Goal: Download file/media

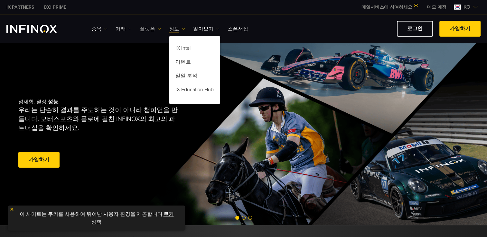
click at [147, 28] on link "플랫폼" at bounding box center [150, 29] width 21 height 8
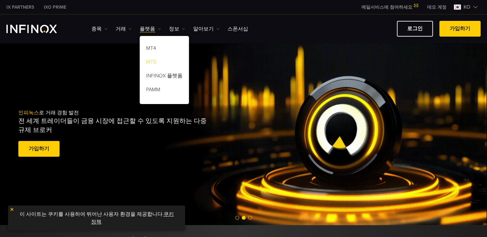
click at [156, 60] on link "MT5" at bounding box center [164, 63] width 49 height 14
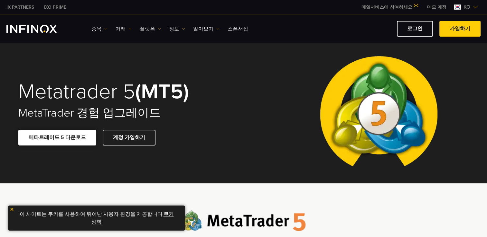
click at [69, 136] on link "메타트레이드 5 다운로드" at bounding box center [57, 138] width 78 height 16
click at [40, 30] on img "INFINOX Logo" at bounding box center [31, 29] width 51 height 8
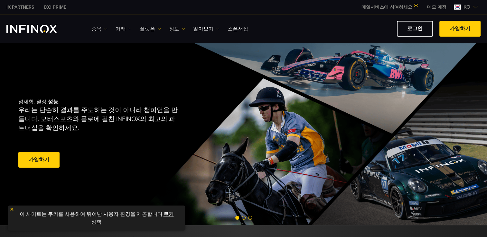
click at [99, 31] on link "종목" at bounding box center [99, 29] width 16 height 8
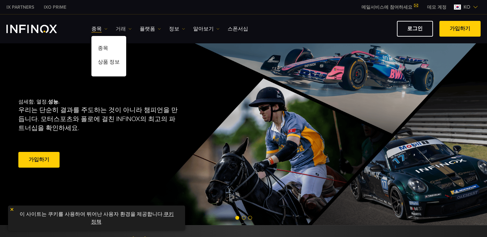
click at [121, 31] on link "거래" at bounding box center [123, 29] width 16 height 8
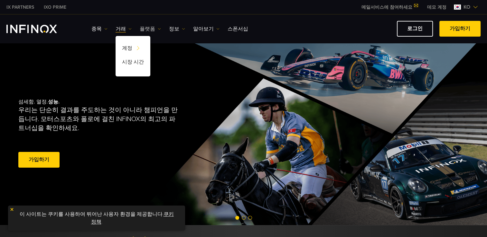
click at [146, 30] on link "플랫폼" at bounding box center [150, 29] width 21 height 8
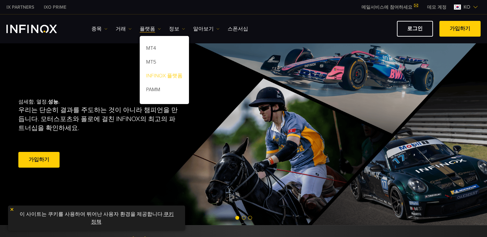
click at [159, 75] on link "INFINOX 플랫폼" at bounding box center [164, 77] width 49 height 14
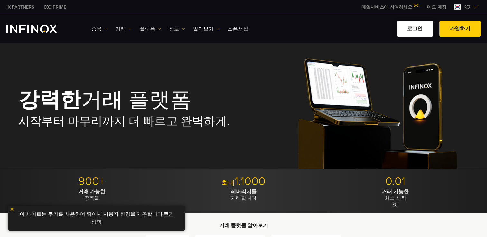
click at [420, 28] on link "로그인" at bounding box center [415, 29] width 36 height 16
click at [416, 28] on link "로그인" at bounding box center [415, 29] width 36 height 16
